Goal: Transaction & Acquisition: Purchase product/service

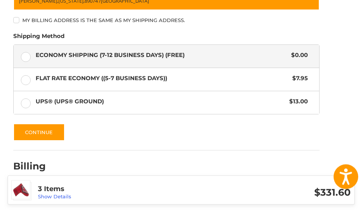
scroll to position [173, 0]
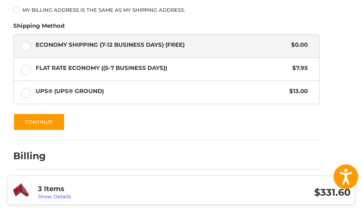
click at [20, 152] on h2 "Billing" at bounding box center [35, 156] width 44 height 12
click at [27, 119] on button "Continue" at bounding box center [39, 121] width 52 height 17
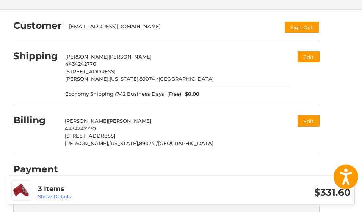
scroll to position [0, 0]
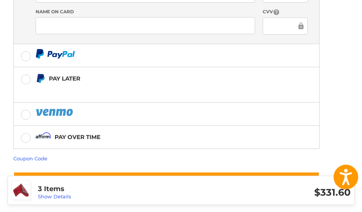
scroll to position [290, 0]
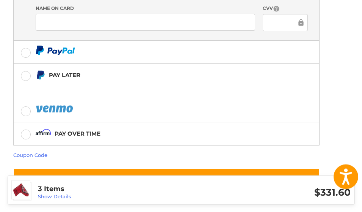
click at [21, 152] on link "Coupon Code" at bounding box center [30, 155] width 34 height 6
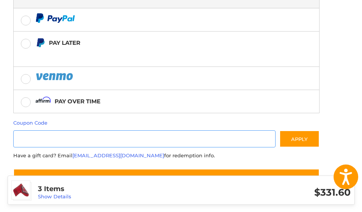
click at [24, 140] on input "Gift Certificate or Coupon Code" at bounding box center [144, 138] width 263 height 17
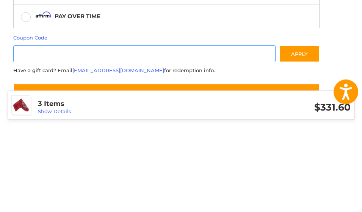
click at [27, 130] on input "Gift Certificate or Coupon Code" at bounding box center [144, 138] width 263 height 17
type input "**********"
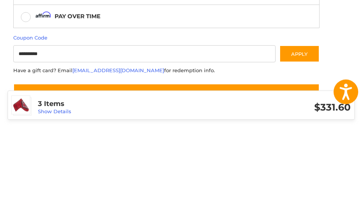
click at [306, 130] on button "Apply" at bounding box center [300, 138] width 40 height 17
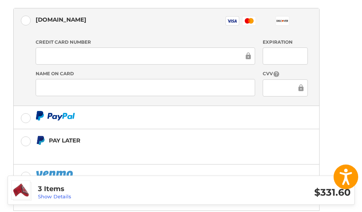
scroll to position [223, 0]
